Goal: Navigation & Orientation: Find specific page/section

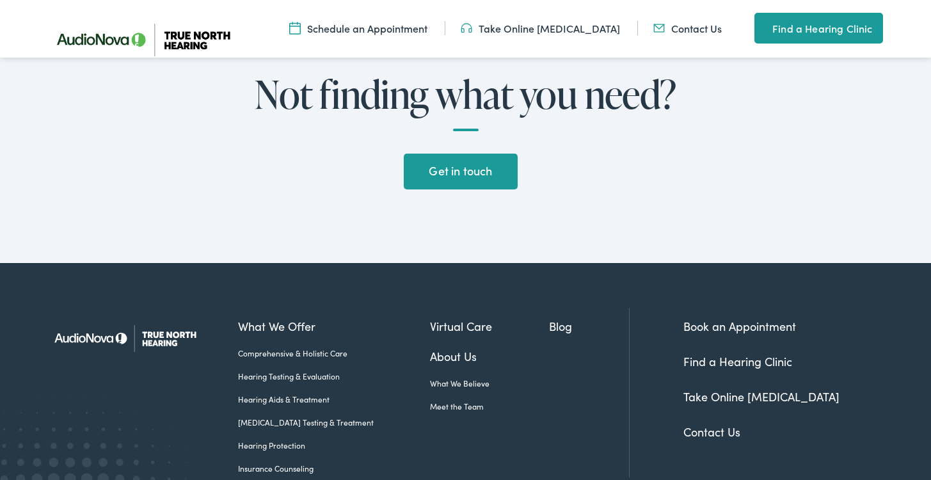
scroll to position [3407, 0]
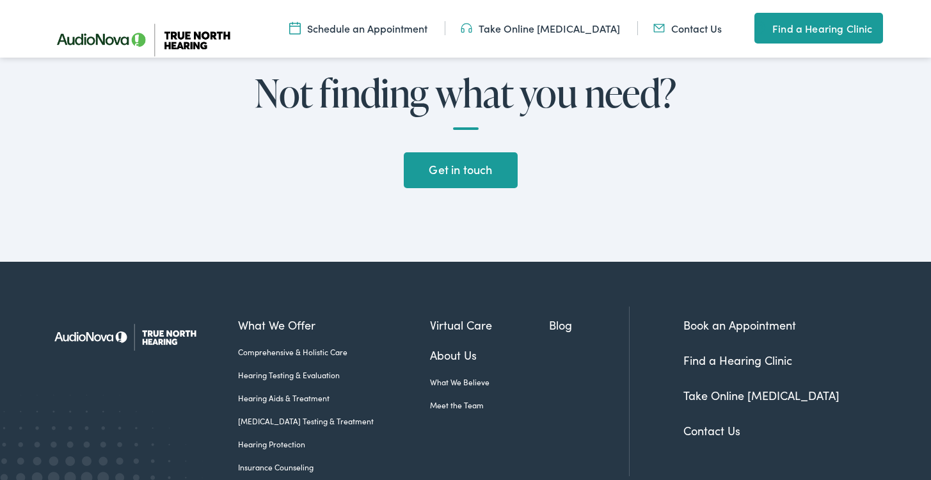
click at [472, 188] on link "Get in touch" at bounding box center [461, 170] width 114 height 36
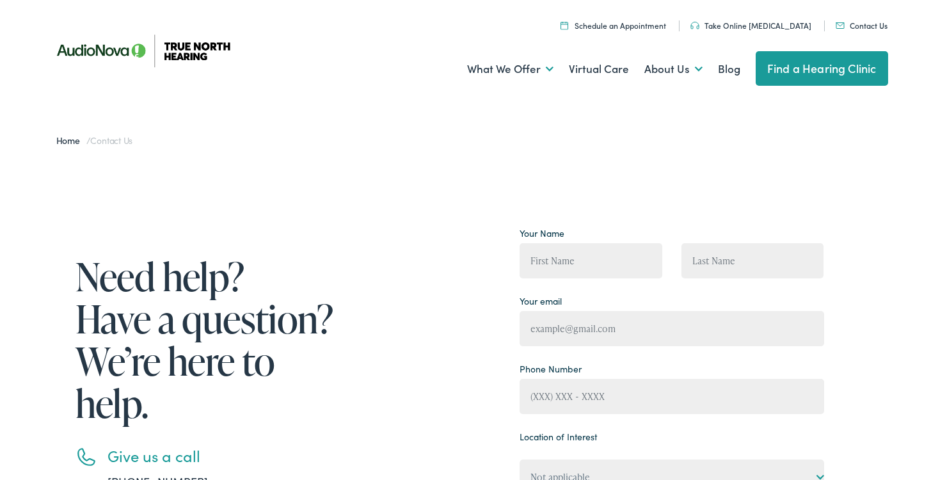
click at [808, 67] on link "Find a Hearing Clinic" at bounding box center [822, 68] width 132 height 35
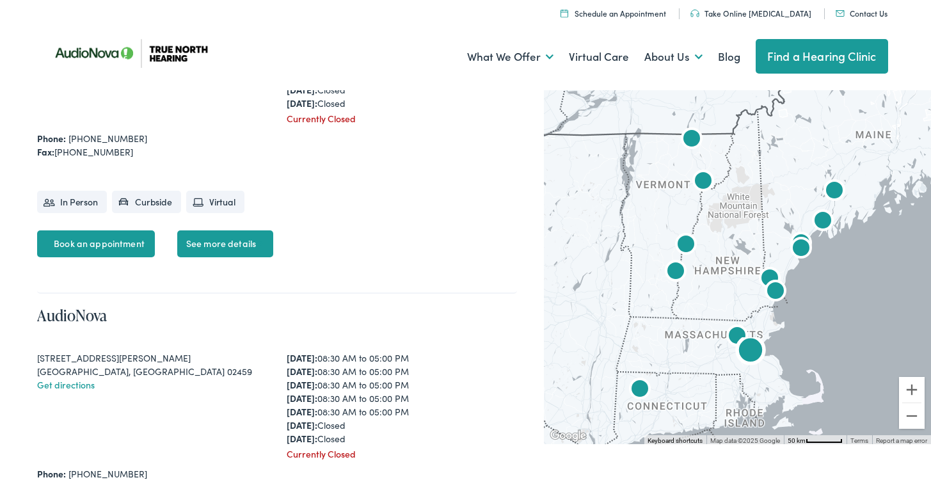
scroll to position [1447, 0]
